Goal: Find specific page/section: Find specific page/section

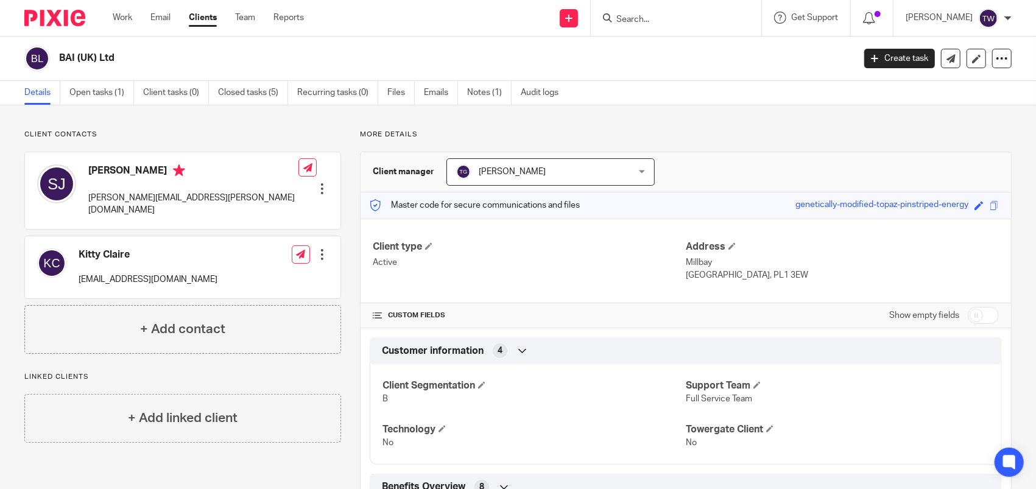
drag, startPoint x: 688, startPoint y: 8, endPoint x: 691, endPoint y: 15, distance: 7.4
click at [688, 9] on div at bounding box center [676, 18] width 171 height 36
click at [691, 22] on input "Search" at bounding box center [670, 20] width 110 height 11
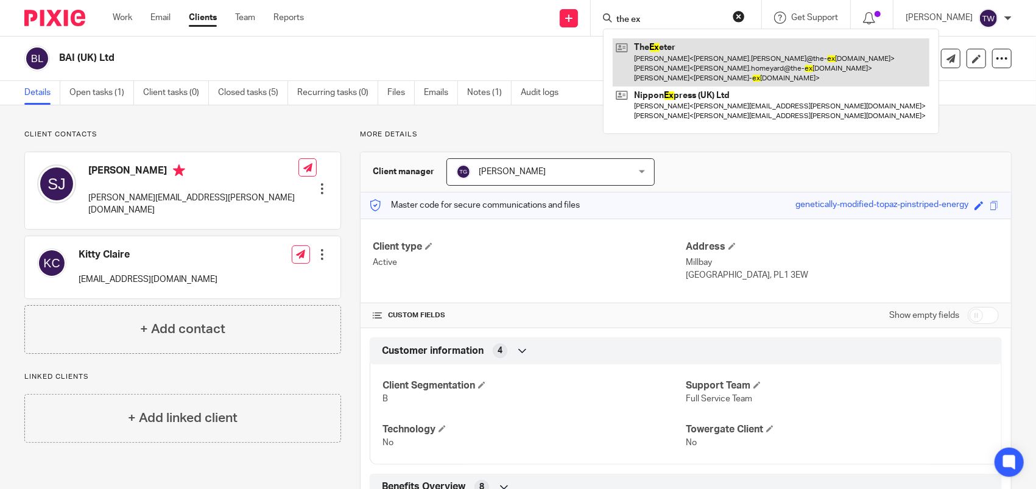
type input "the ex"
click at [726, 63] on link at bounding box center [771, 62] width 317 height 48
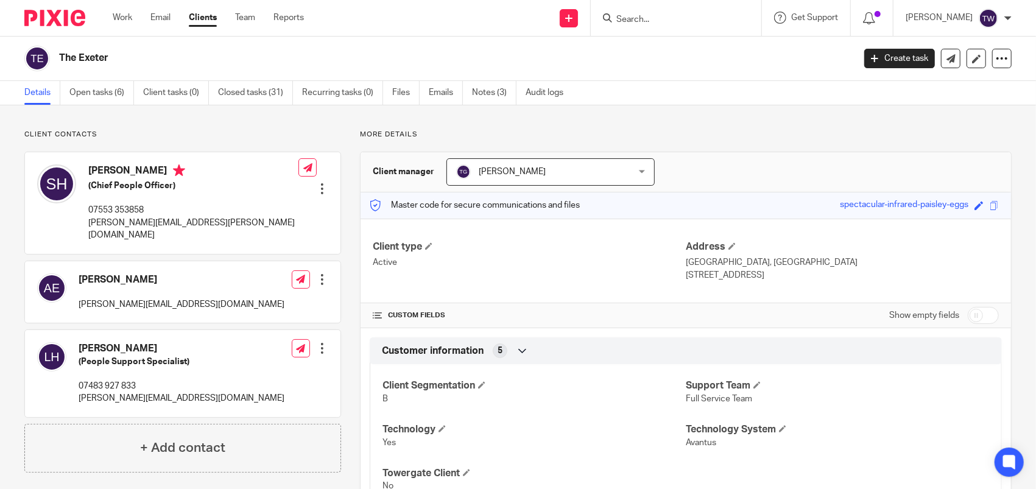
drag, startPoint x: 824, startPoint y: 201, endPoint x: 956, endPoint y: 204, distance: 132.2
click at [956, 204] on div "Master code for secure communications and files spectacular-infrared-paisley-eg…" at bounding box center [686, 205] width 651 height 26
drag, startPoint x: 956, startPoint y: 204, endPoint x: 931, endPoint y: 199, distance: 25.6
copy div "spectacular-infrared-paisley-eggs"
click at [693, 19] on input "Search" at bounding box center [670, 20] width 110 height 11
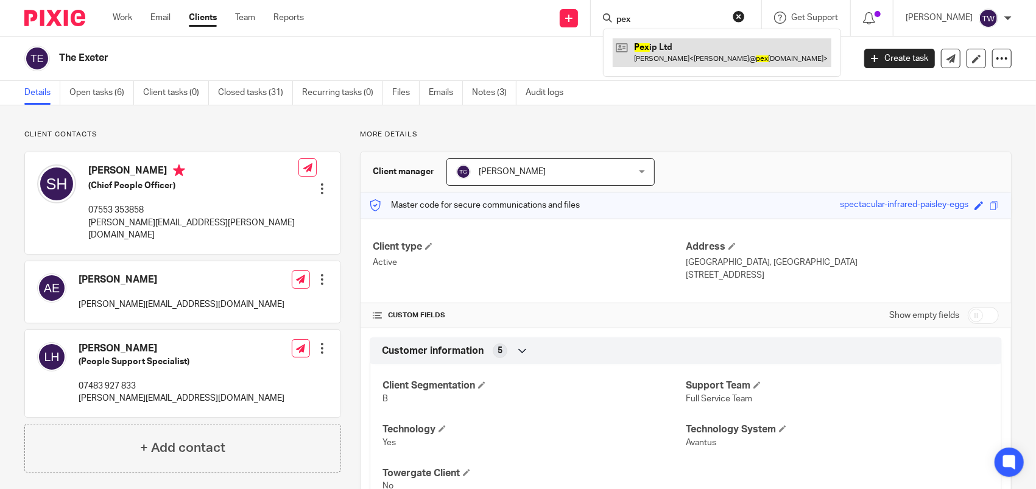
type input "pex"
click at [708, 44] on link at bounding box center [722, 52] width 219 height 28
